Goal: Task Accomplishment & Management: Manage account settings

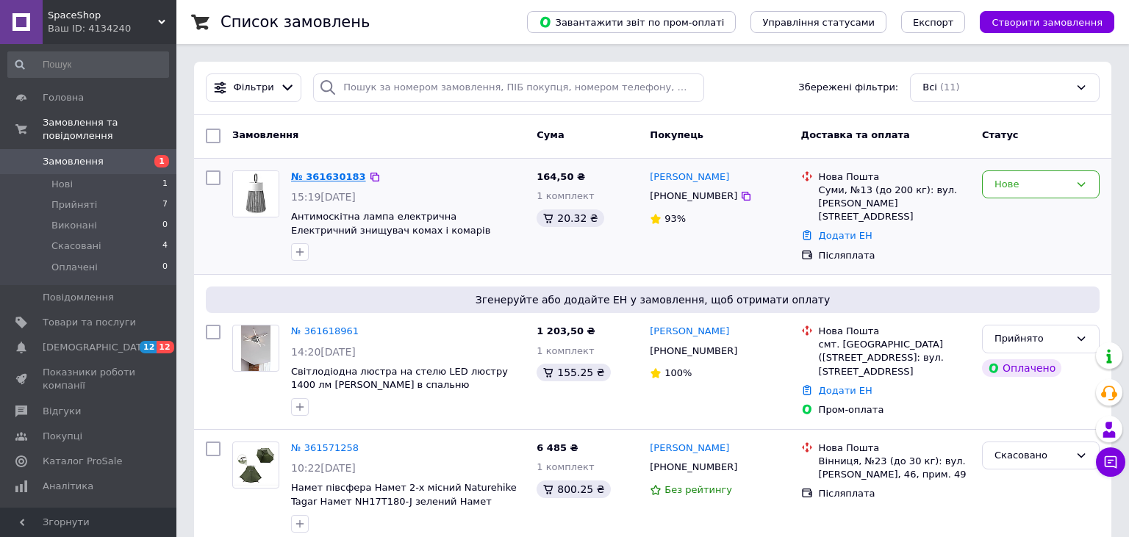
click at [330, 178] on link "№ 361630183" at bounding box center [328, 176] width 75 height 11
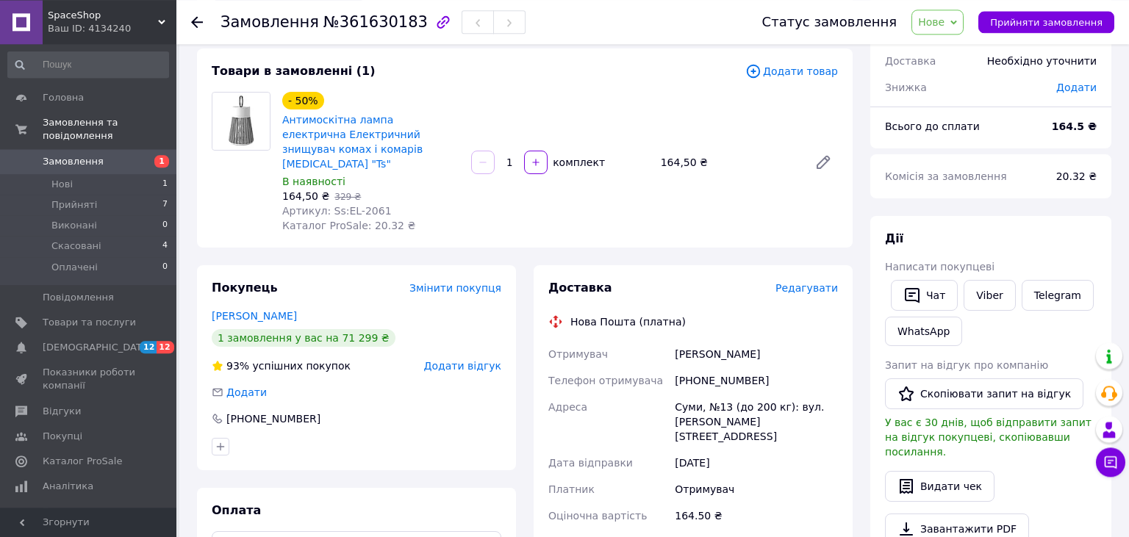
scroll to position [465, 0]
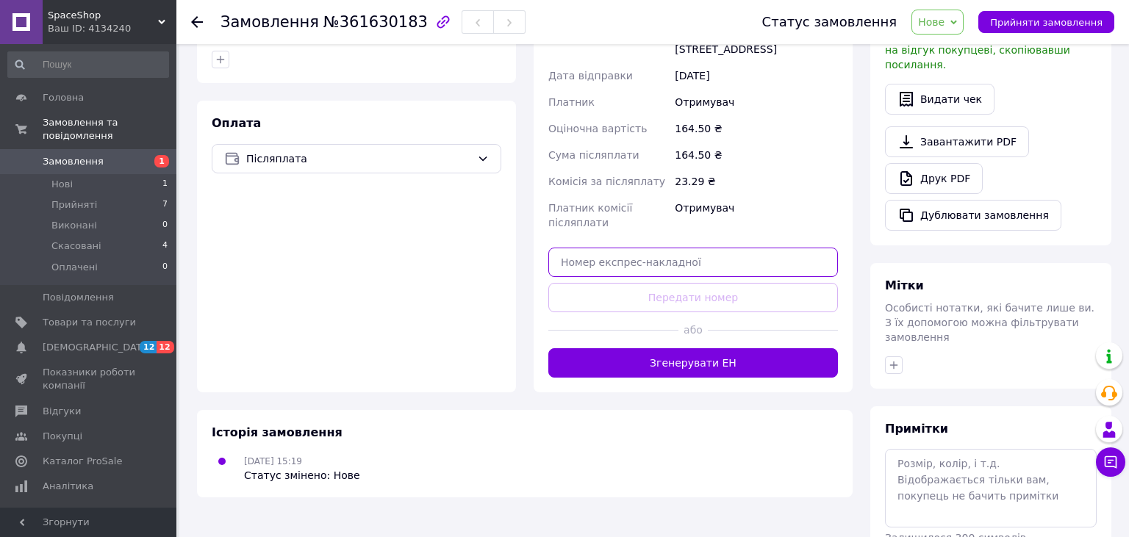
click at [637, 248] on input "text" at bounding box center [693, 262] width 290 height 29
paste input "20451247095212"
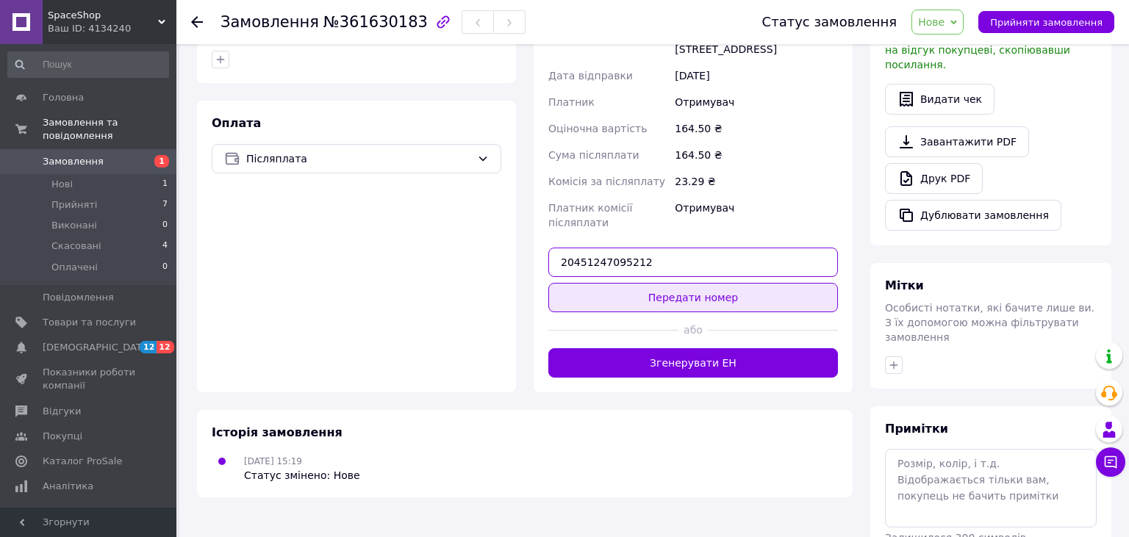
type input "20451247095212"
click at [667, 283] on button "Передати номер" at bounding box center [693, 297] width 290 height 29
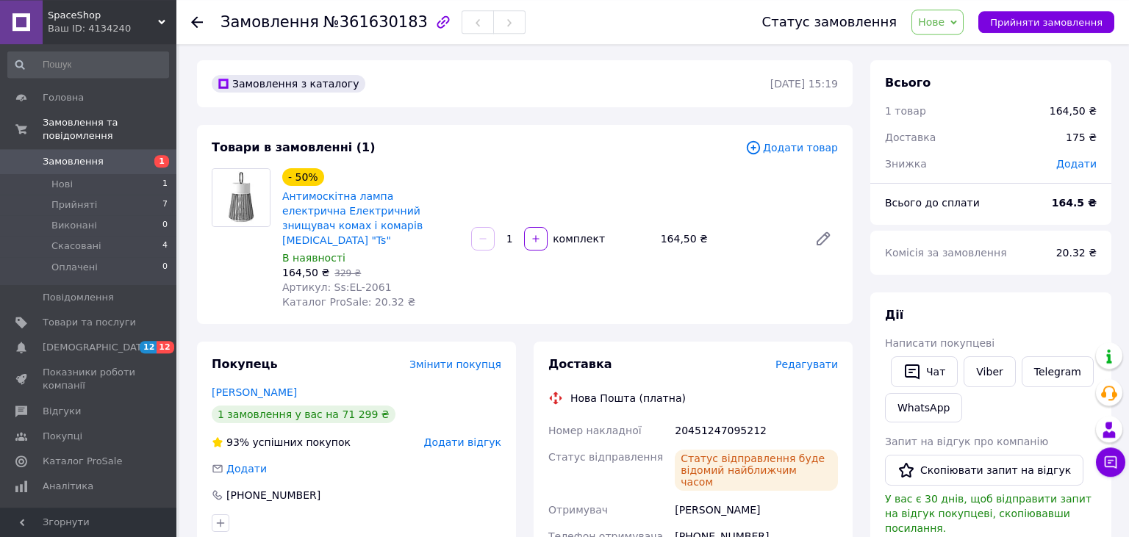
scroll to position [0, 0]
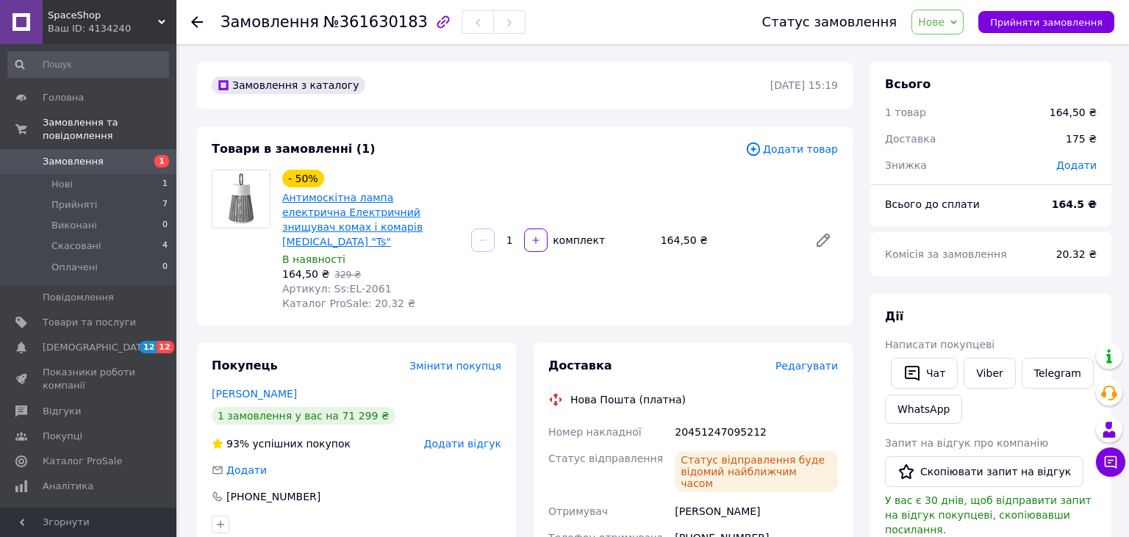
click at [378, 211] on link "Антимоскітна лампа електрична Електричний знищувач комах і комарів Electric Sho…" at bounding box center [352, 220] width 140 height 56
click at [197, 21] on icon at bounding box center [197, 22] width 12 height 12
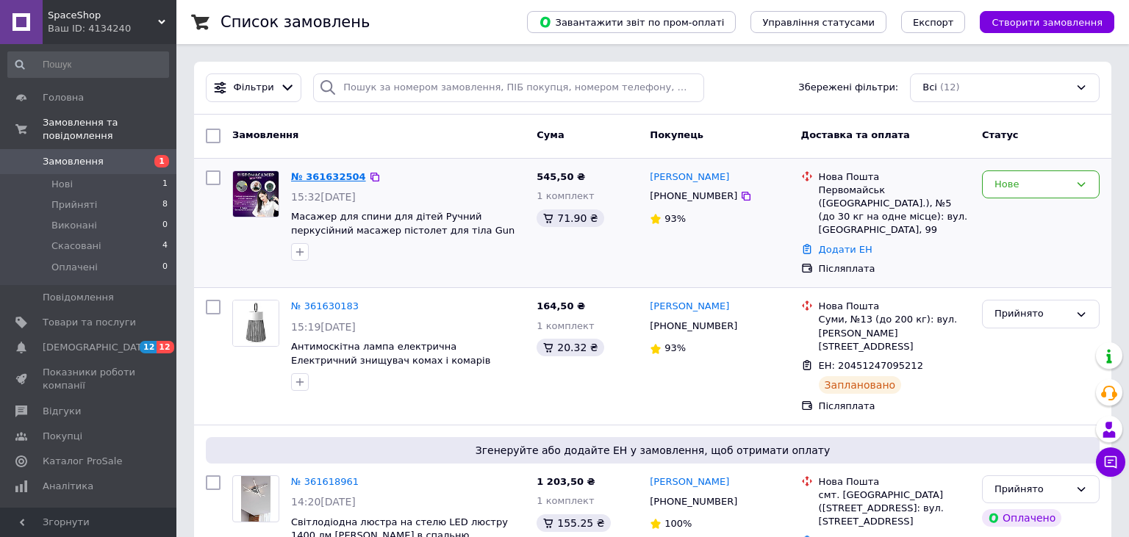
click at [314, 179] on link "№ 361632504" at bounding box center [328, 176] width 75 height 11
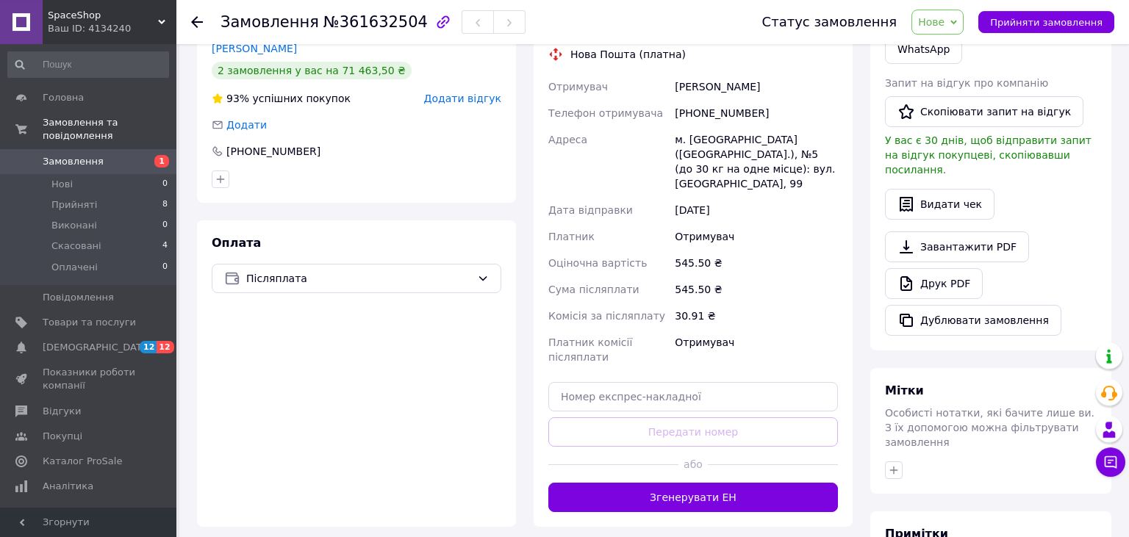
scroll to position [359, 0]
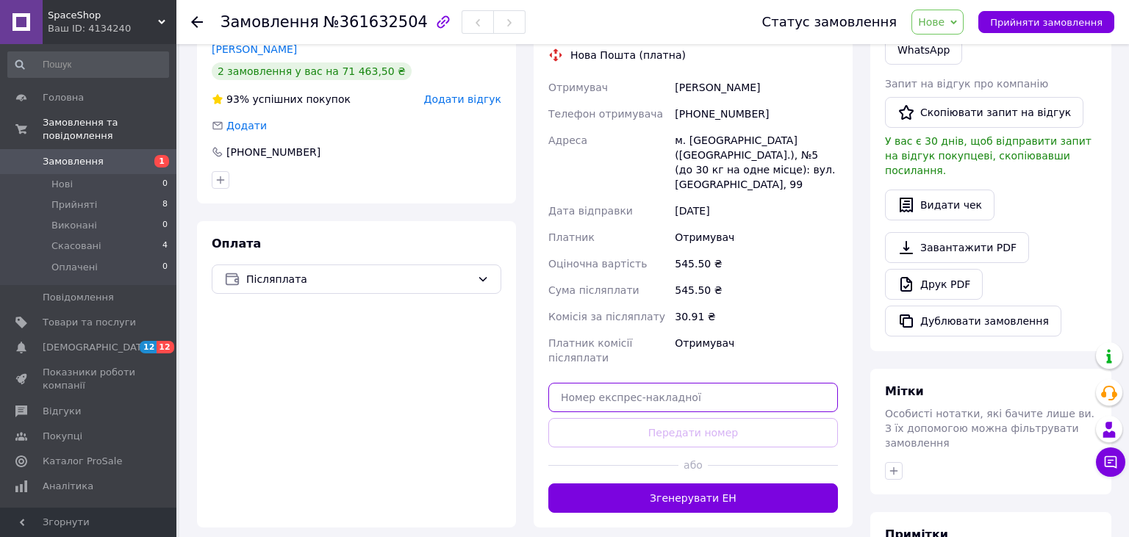
click at [649, 383] on input "text" at bounding box center [693, 397] width 290 height 29
paste input "20451246897636"
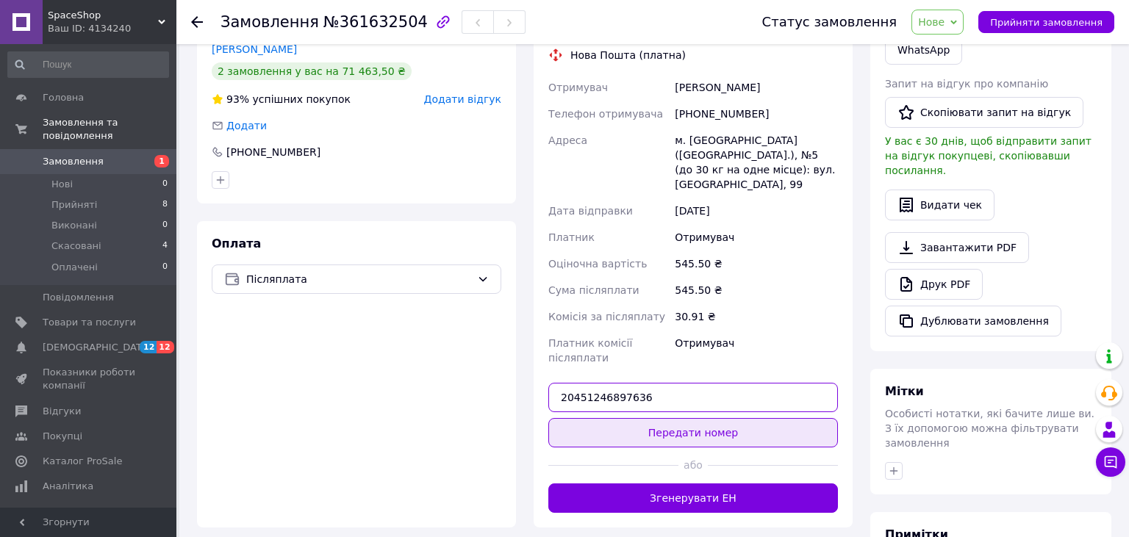
type input "20451246897636"
click at [709, 418] on button "Передати номер" at bounding box center [693, 432] width 290 height 29
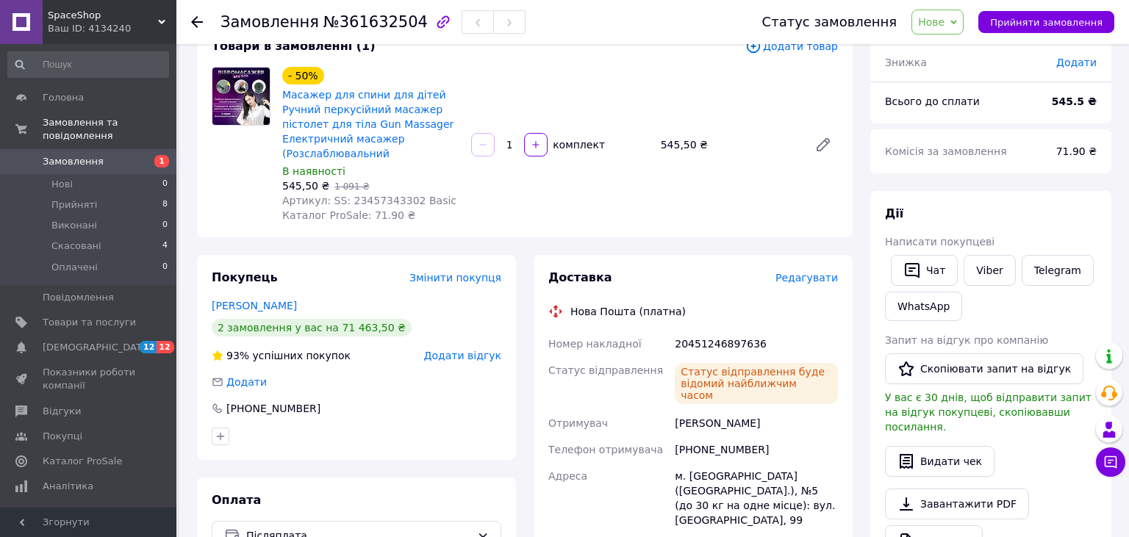
scroll to position [0, 0]
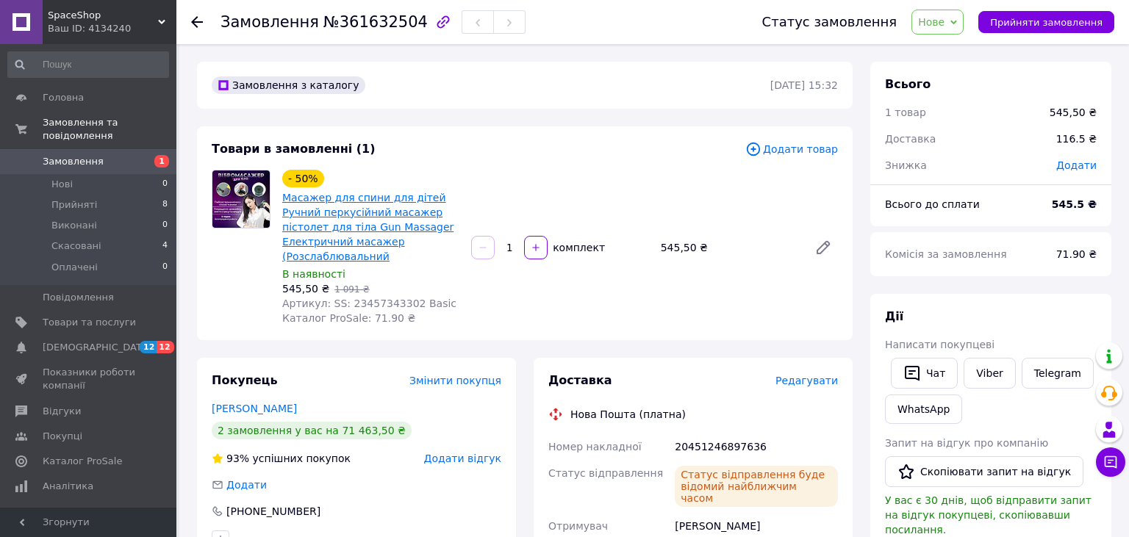
click at [376, 219] on link "Масажер для спини для дітей Ручний перкусійний масажер пістолет для тіла Gun Ma…" at bounding box center [367, 227] width 171 height 71
